Goal: Task Accomplishment & Management: Manage account settings

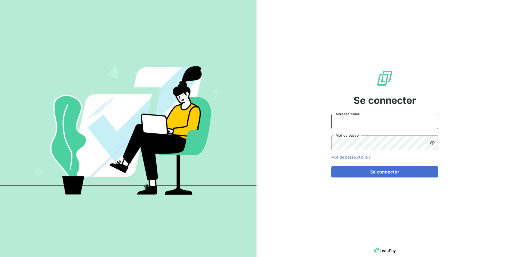
click at [381, 121] on input "Adresse email" at bounding box center [384, 121] width 107 height 15
paste input "graitecuk"
type input "admin@graitecuk"
click at [331, 166] on button "Se connecter" at bounding box center [384, 171] width 107 height 11
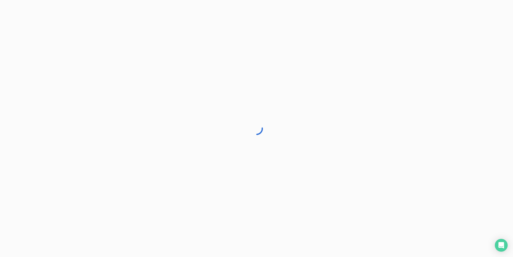
click at [349, 79] on div at bounding box center [256, 128] width 513 height 257
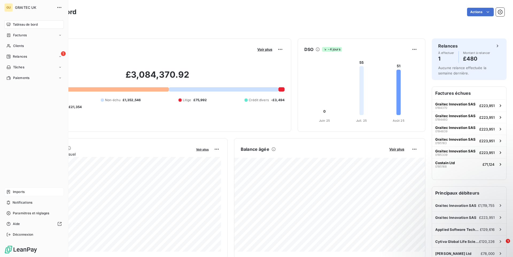
click at [32, 191] on div "Imports" at bounding box center [34, 192] width 60 height 9
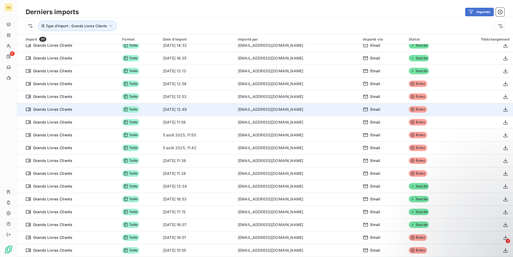
scroll to position [172, 0]
click at [505, 112] on icon "button" at bounding box center [505, 109] width 4 height 5
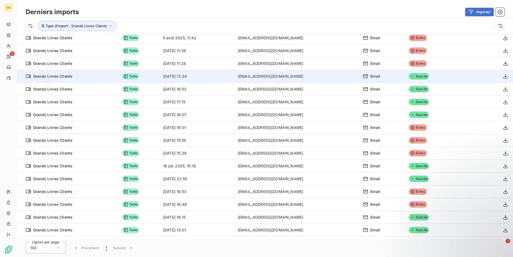
scroll to position [117, 0]
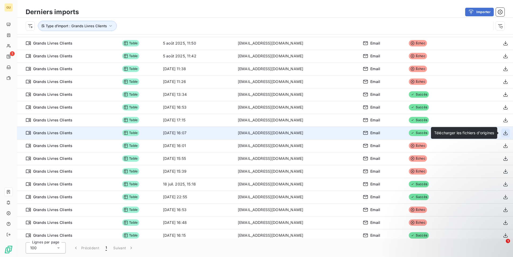
click at [505, 133] on icon "button" at bounding box center [505, 132] width 5 height 5
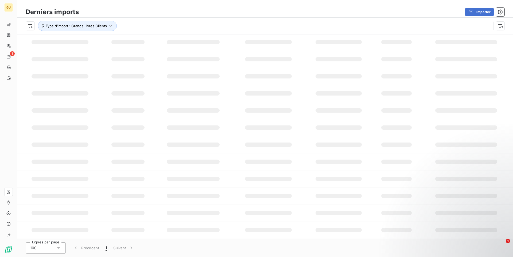
scroll to position [44, 0]
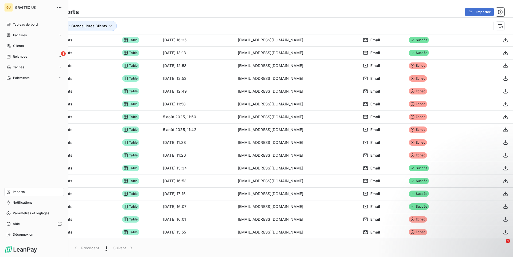
click at [15, 241] on div "GU GRAITEC UK Tableau de bord Factures Clients 1 Relances Tâches Paiements Impo…" at bounding box center [34, 128] width 68 height 257
click at [17, 236] on span "Déconnexion" at bounding box center [23, 234] width 21 height 5
